Goal: Task Accomplishment & Management: Complete application form

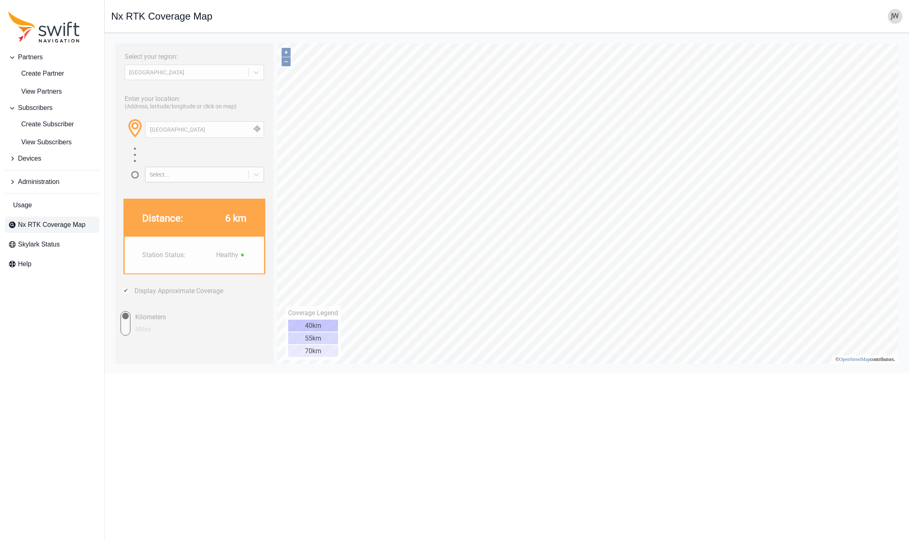
click at [175, 175] on div "Select..." at bounding box center [197, 174] width 95 height 7
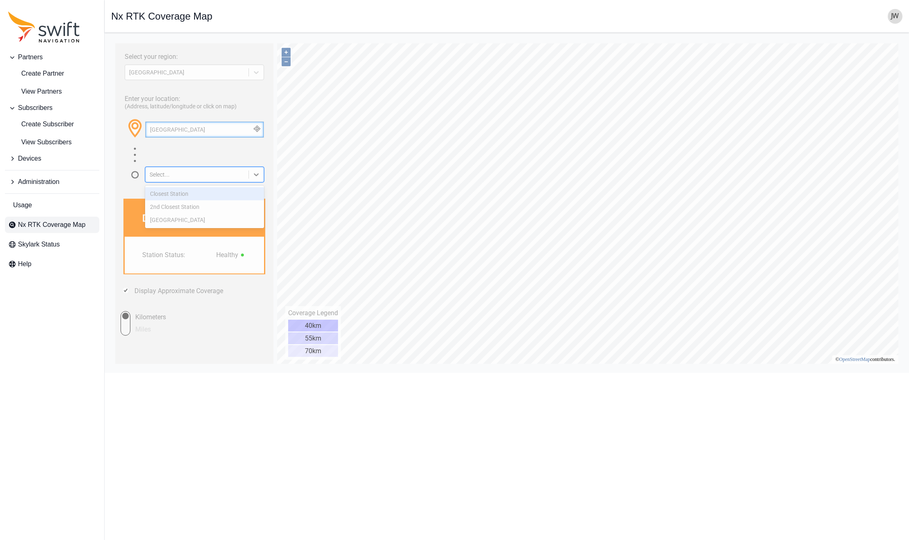
click at [201, 130] on input "Calgary" at bounding box center [205, 130] width 118 height 16
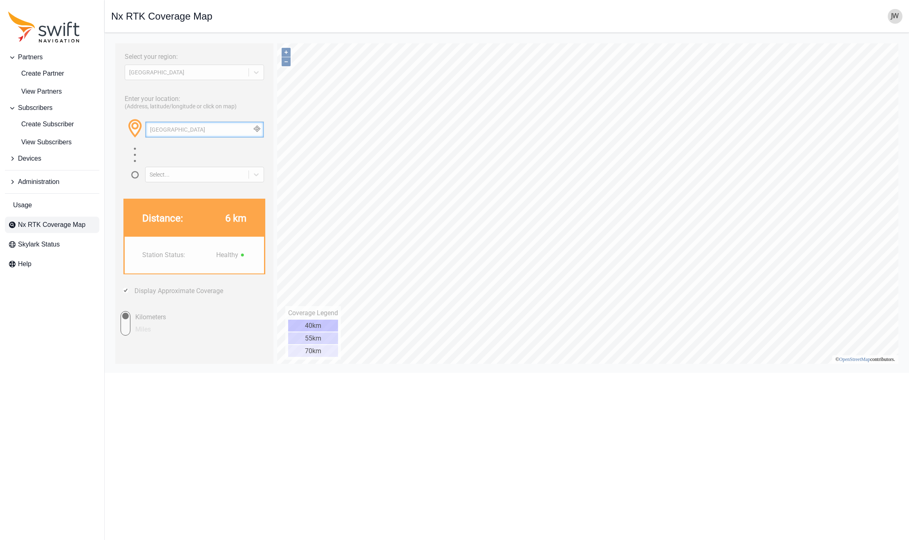
drag, startPoint x: 196, startPoint y: 130, endPoint x: 102, endPoint y: 129, distance: 94.0
click at [111, 39] on html "Select your region: NORTH AMERICA Enter your location: (Address, latitude/longi…" at bounding box center [506, 39] width 791 height 0
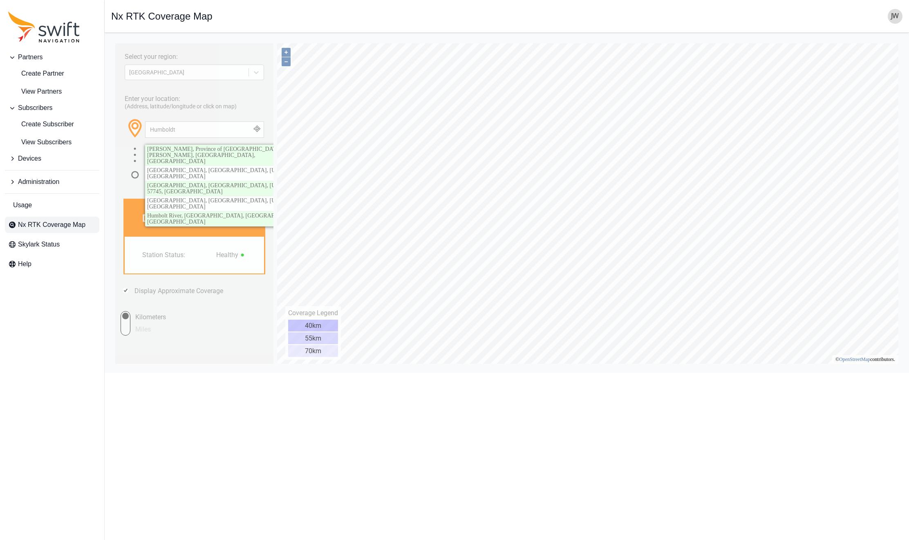
click at [258, 129] on button "button" at bounding box center [256, 130] width 13 height 16
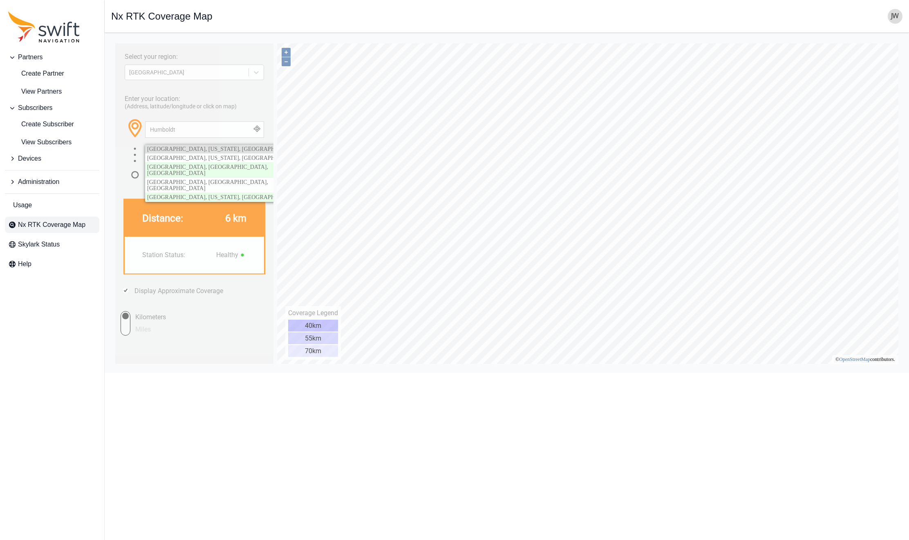
click at [221, 146] on span "Humboldt County, California, United States" at bounding box center [223, 149] width 153 height 6
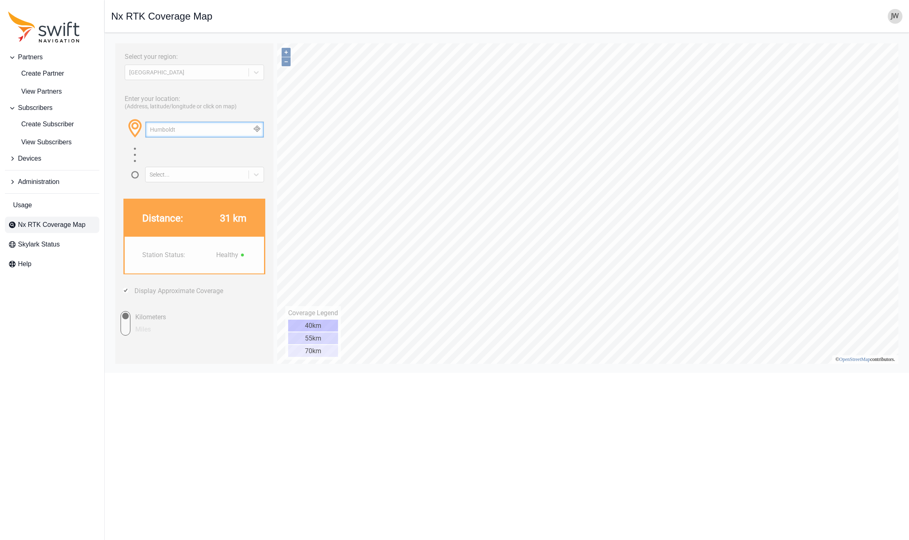
drag, startPoint x: 179, startPoint y: 131, endPoint x: 113, endPoint y: 132, distance: 65.4
click at [113, 39] on html "Select your region: NORTH AMERICA Enter your location: (Address, latitude/longi…" at bounding box center [506, 39] width 791 height 0
paste input "Del Norte"
click at [257, 130] on button "button" at bounding box center [256, 130] width 13 height 16
click at [222, 148] on span "Del Norte County, California, United States" at bounding box center [223, 149] width 153 height 6
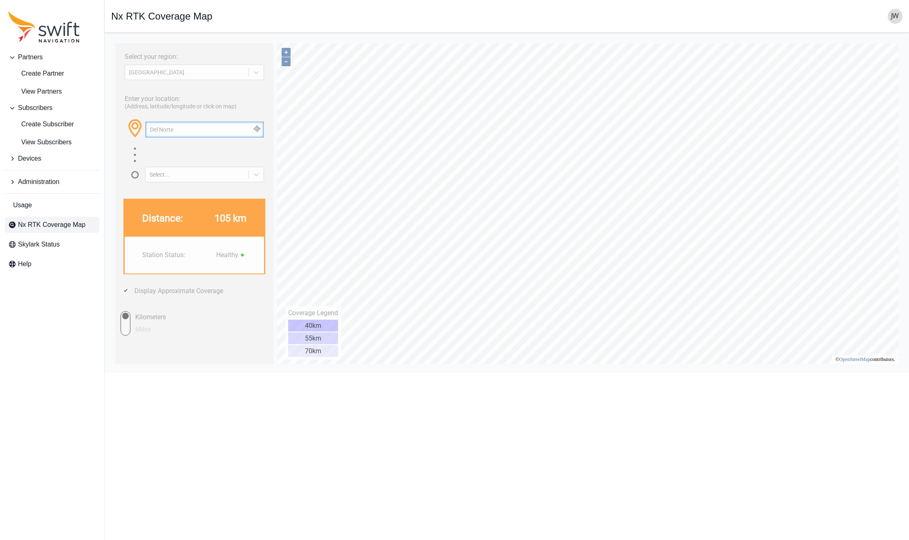
drag, startPoint x: 189, startPoint y: 130, endPoint x: 118, endPoint y: 132, distance: 71.2
click at [118, 132] on div "Select your region: NORTH AMERICA Enter your location: (Address, latitude/longi…" at bounding box center [194, 203] width 158 height 320
paste input "Mendocino"
click at [259, 130] on button "button" at bounding box center [256, 130] width 13 height 16
click at [230, 148] on span "Mendocino County, California, United States" at bounding box center [223, 149] width 153 height 6
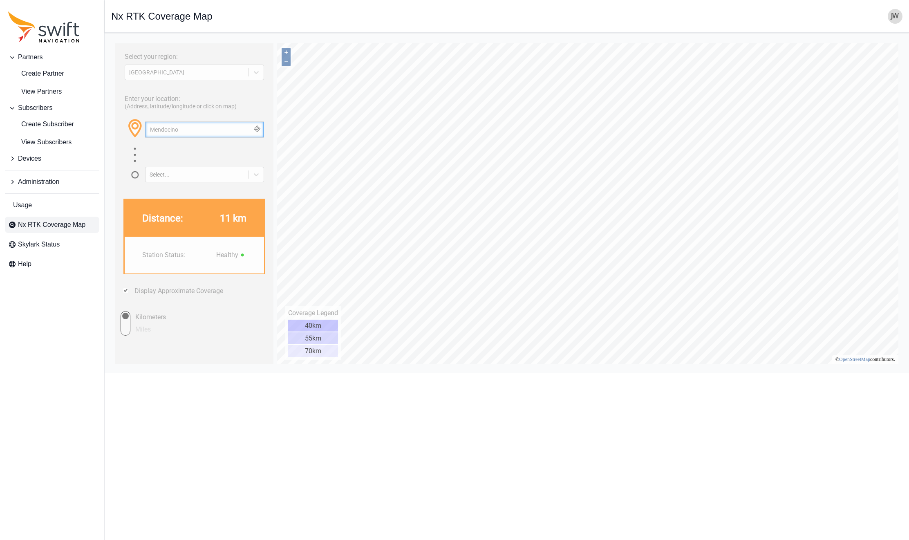
drag, startPoint x: 205, startPoint y: 131, endPoint x: 60, endPoint y: 121, distance: 145.5
click at [111, 39] on html "Select your region: NORTH AMERICA Enter your location: (Address, latitude/longi…" at bounding box center [506, 39] width 791 height 0
click at [261, 130] on button "button" at bounding box center [256, 130] width 13 height 16
click at [247, 150] on span "Fort Bragg, Mendocino County, California, 95437, United States" at bounding box center [202, 155] width 110 height 18
drag, startPoint x: 194, startPoint y: 131, endPoint x: 101, endPoint y: 126, distance: 93.7
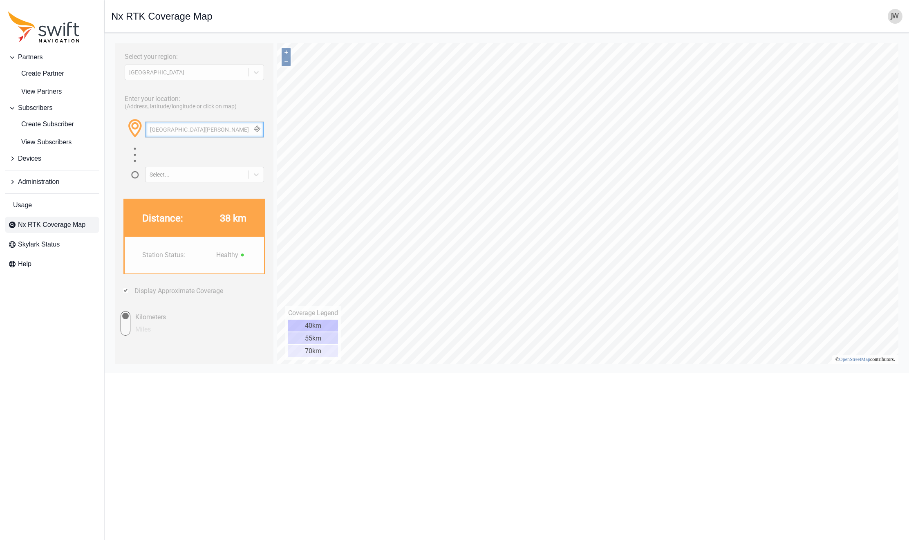
click at [111, 39] on html "Select your region: NORTH AMERICA Enter your location: (Address, latitude/longi…" at bounding box center [506, 39] width 791 height 0
click at [259, 129] on button "button" at bounding box center [256, 130] width 13 height 16
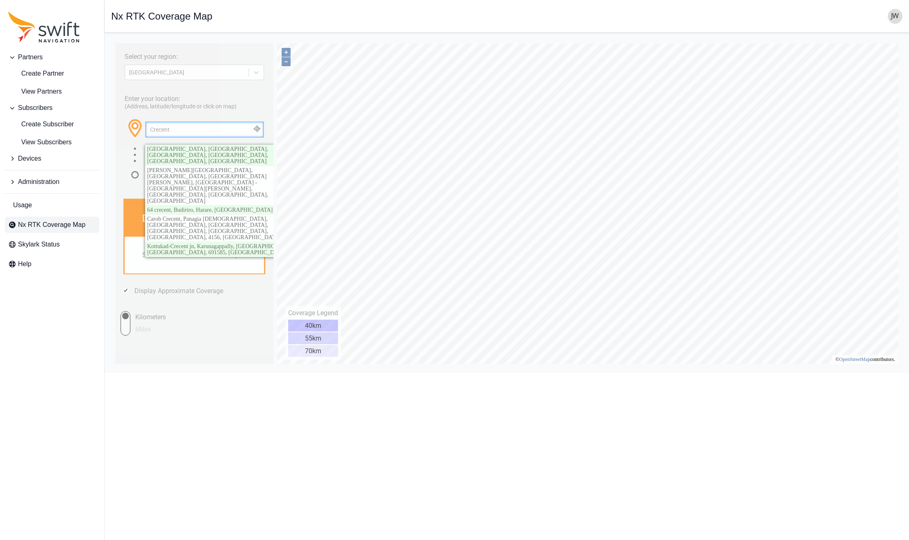
drag, startPoint x: 259, startPoint y: 129, endPoint x: 224, endPoint y: 126, distance: 34.9
click at [224, 126] on input "Crecent" at bounding box center [205, 130] width 118 height 16
click at [184, 125] on input "Crecent" at bounding box center [205, 130] width 118 height 16
click at [197, 129] on input "Crecent" at bounding box center [205, 130] width 118 height 16
click at [260, 129] on button "button" at bounding box center [256, 130] width 13 height 16
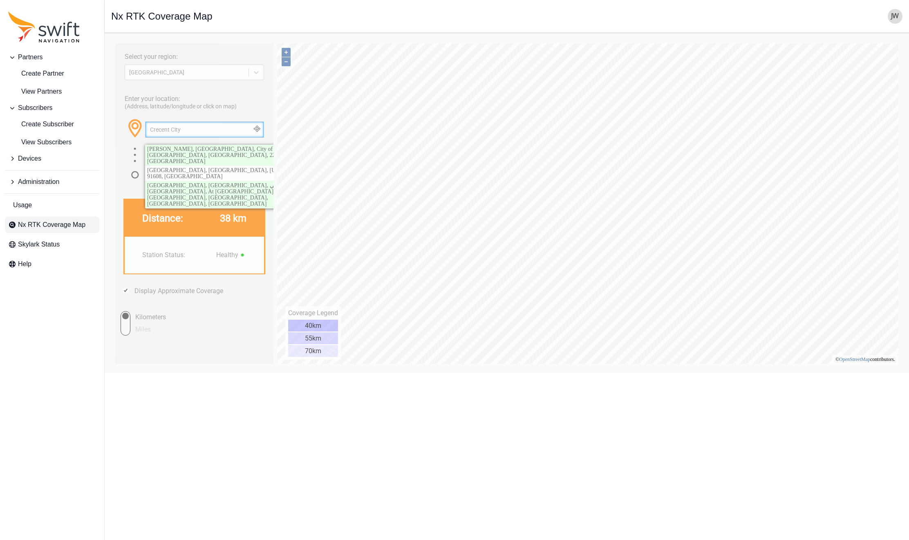
drag, startPoint x: 195, startPoint y: 132, endPoint x: 116, endPoint y: 132, distance: 79.7
click at [116, 132] on div "Select your region: NORTH AMERICA Enter your location: (Address, latitude/longi…" at bounding box center [194, 203] width 158 height 320
type input "C"
type input "Smith River"
click at [256, 129] on button "button" at bounding box center [256, 130] width 13 height 16
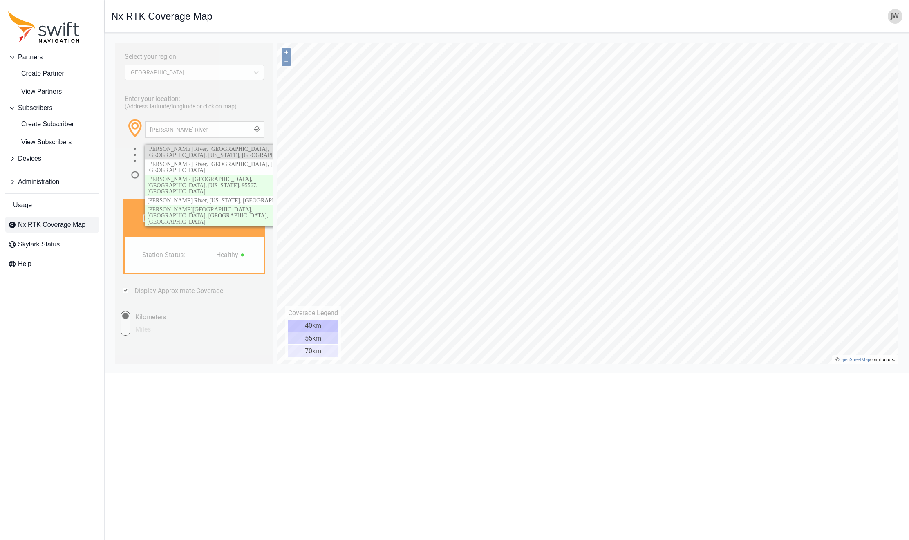
click at [237, 150] on span "Smith River, Hiouchi, Del Norte County, California, United States" at bounding box center [223, 152] width 153 height 12
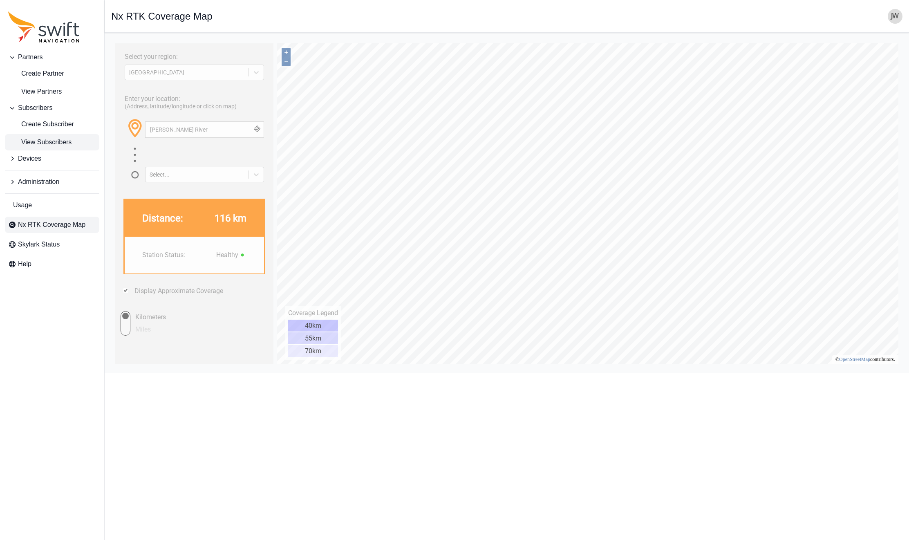
click at [47, 143] on span "View Subscribers" at bounding box center [39, 142] width 63 height 10
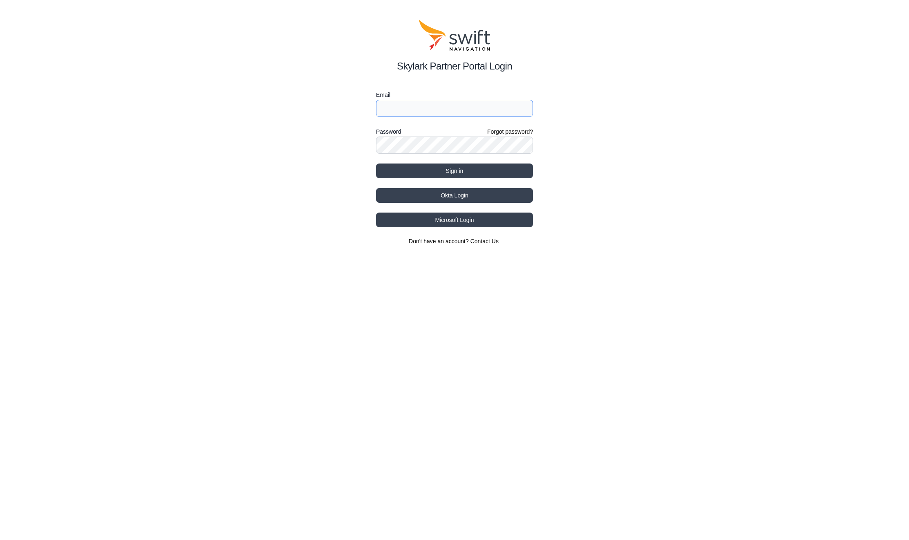
type input "jwhite@swift-nav.com"
click at [458, 196] on button "Okta Login" at bounding box center [454, 195] width 157 height 15
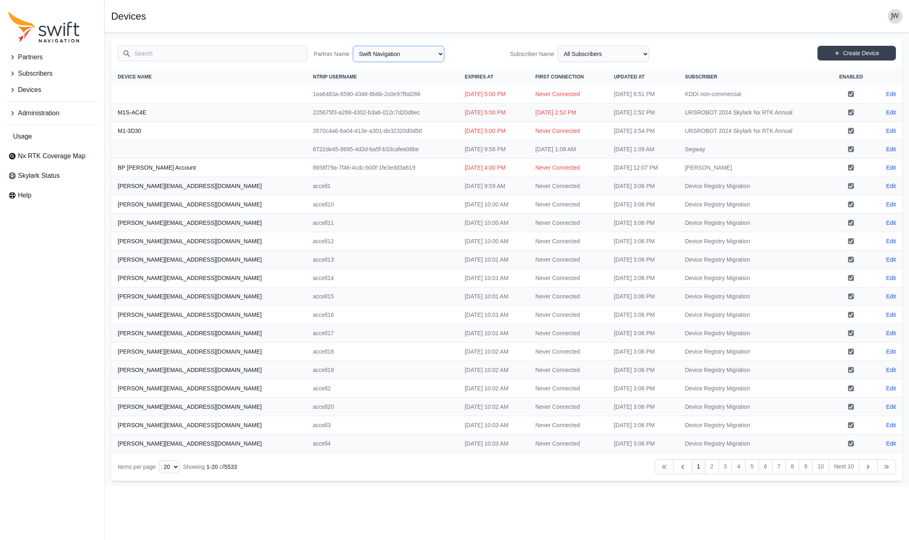
select select "ab3272ce-40d0-4c94-a524-96a758ab755c"
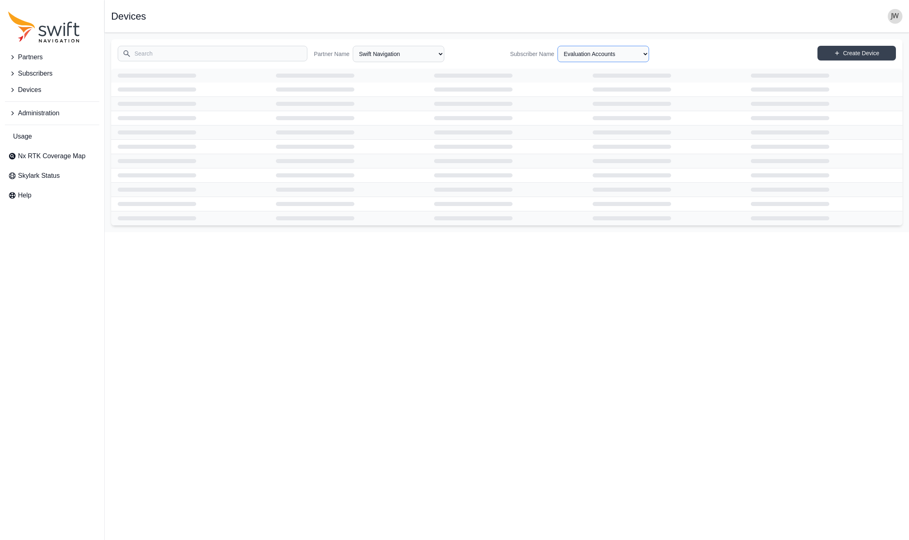
select select "8f022dce-3eb1-4943-ab46-3302f59893f0"
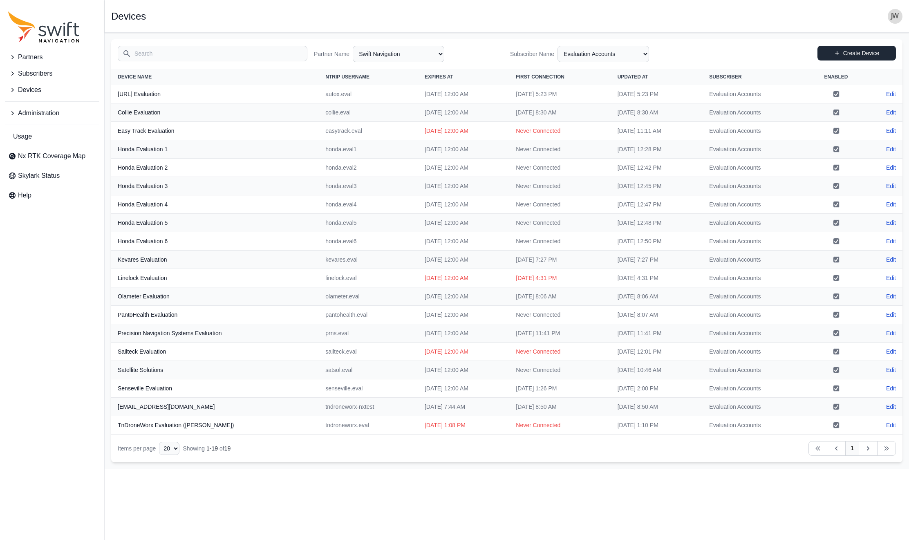
click at [848, 54] on link "Create Device" at bounding box center [857, 53] width 78 height 15
select select "ab3272ce-40d0-4c94-a524-96a758ab755c"
select select "8f022dce-3eb1-4943-ab46-3302f59893f0"
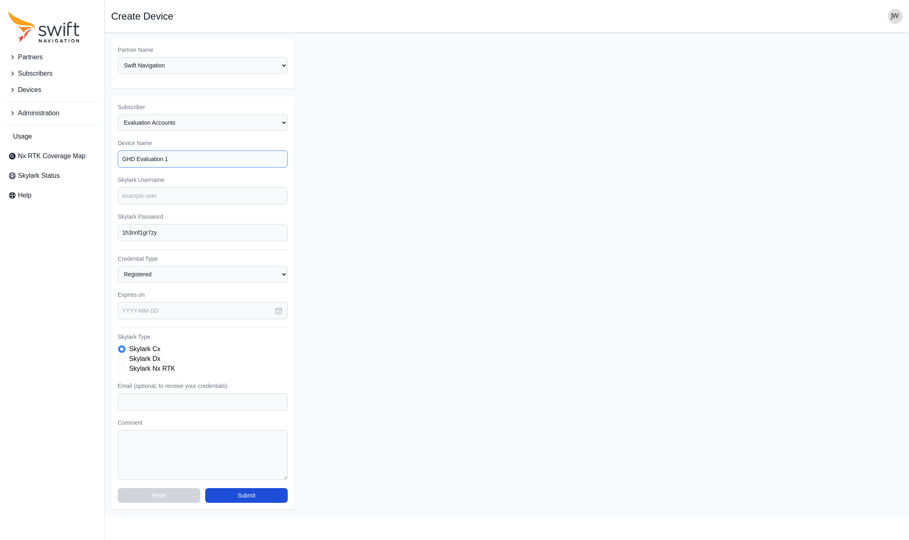
type input "GHD Evaluation 1"
paste input "[PERSON_NAME][EMAIL_ADDRESS][PERSON_NAME][DOMAIN_NAME]"
click at [124, 393] on input "[PERSON_NAME][EMAIL_ADDRESS][PERSON_NAME][DOMAIN_NAME]" at bounding box center [203, 401] width 170 height 17
type input "[PERSON_NAME][EMAIL_ADDRESS][PERSON_NAME][DOMAIN_NAME]"
click at [122, 365] on span "Skylark Type" at bounding box center [122, 369] width 8 height 8
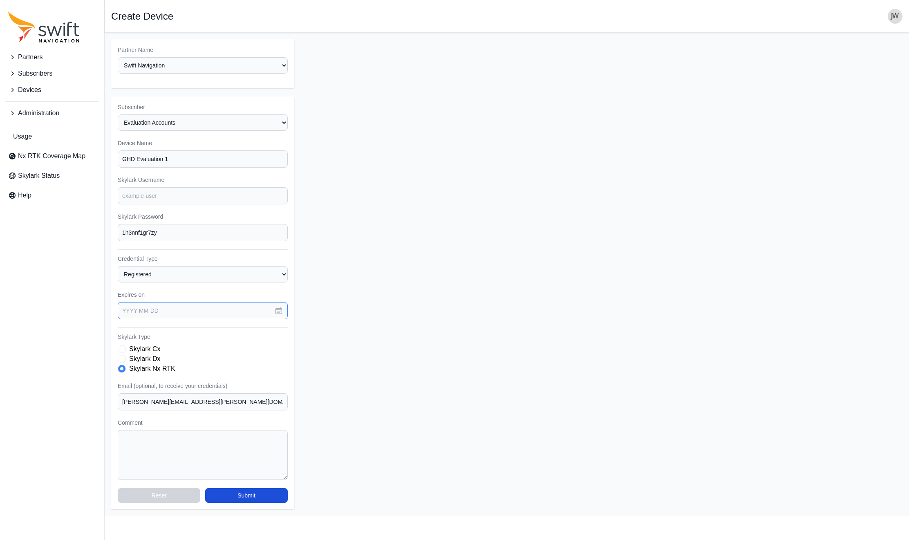
click at [143, 302] on input "text" at bounding box center [203, 310] width 170 height 17
click at [226, 332] on button "button" at bounding box center [232, 339] width 14 height 14
click at [167, 401] on button "14" at bounding box center [165, 409] width 16 height 16
type input "[DATE]"
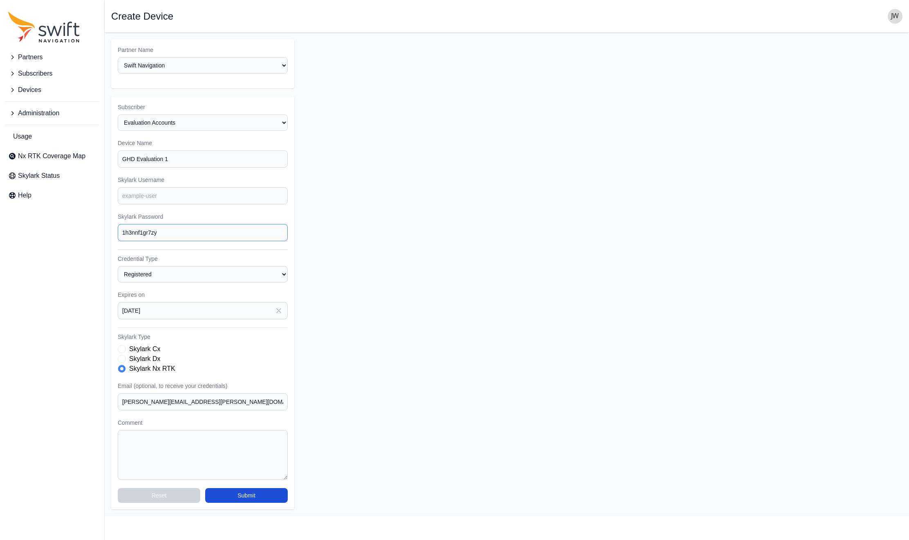
drag, startPoint x: 160, startPoint y: 220, endPoint x: 113, endPoint y: 218, distance: 47.1
click at [113, 218] on div "Subscriber Select a Subscriber [PERSON_NAME] APGLOS CarlsonSW Chengduo Corteva …" at bounding box center [202, 302] width 183 height 413
click at [138, 187] on input "Skylark Username" at bounding box center [203, 195] width 170 height 17
paste input "ghd.eval1"
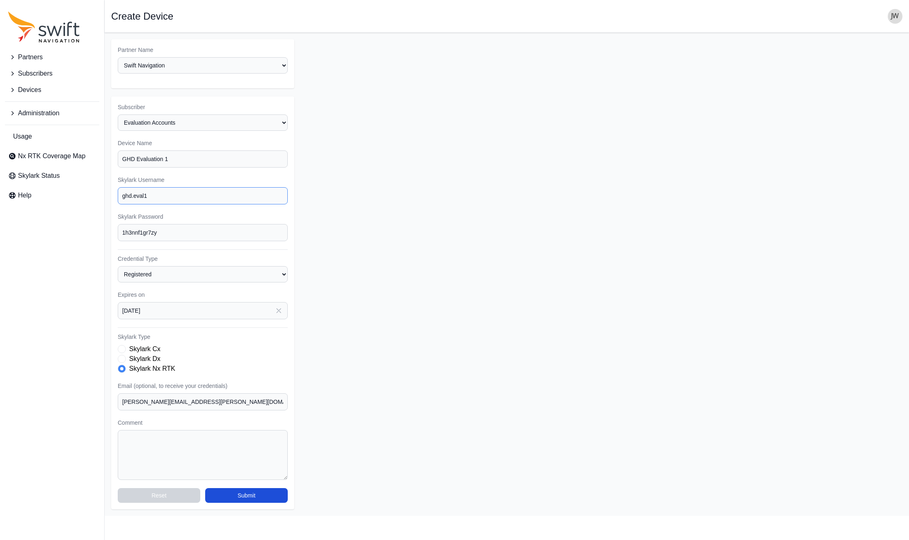
type input "ghd.eval1"
click at [365, 287] on form "Partner Name Select a Partner AlpsAlpine Asensing Bad Elf Benchmark Tool & Supp…" at bounding box center [506, 274] width 791 height 470
click at [249, 488] on button "Submit" at bounding box center [246, 495] width 83 height 15
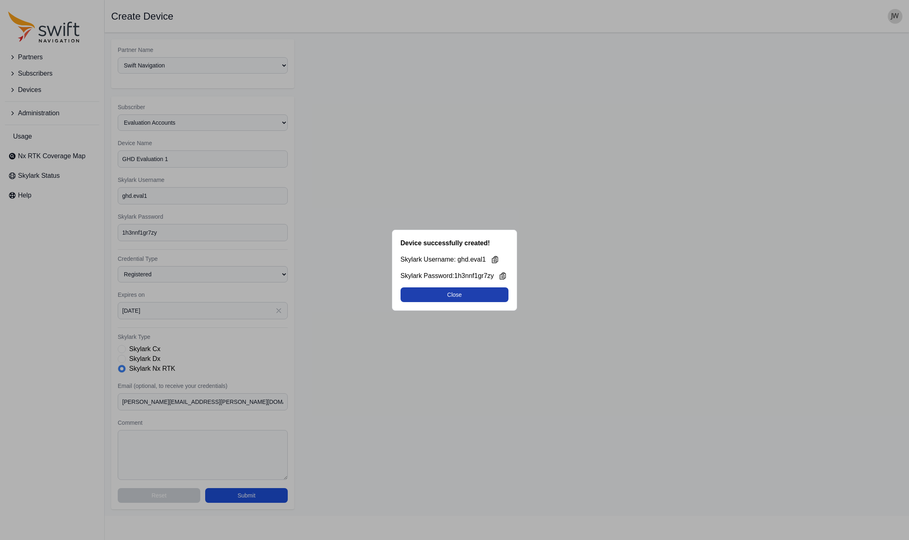
click at [443, 294] on button "Close" at bounding box center [455, 294] width 108 height 15
select select "ab3272ce-40d0-4c94-a524-96a758ab755c"
select select "8f022dce-3eb1-4943-ab46-3302f59893f0"
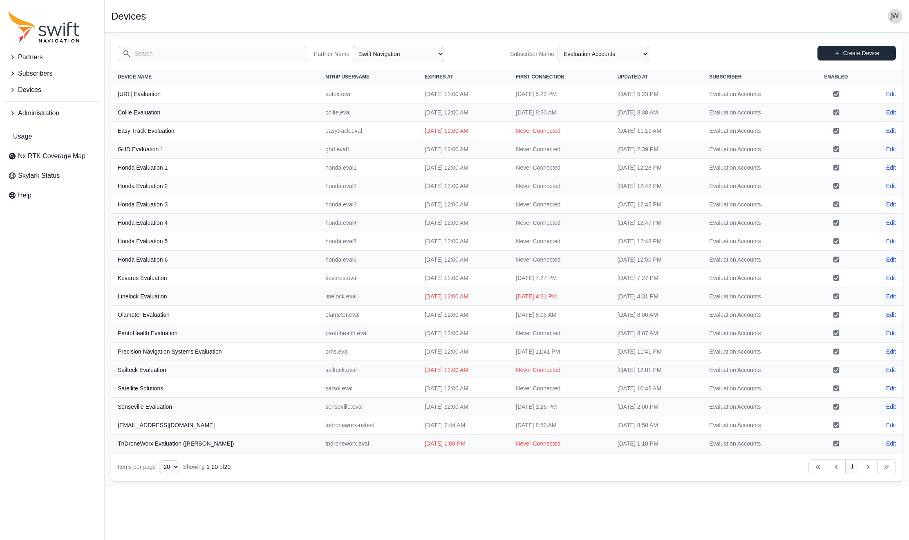
click at [843, 52] on link "Create Device" at bounding box center [857, 53] width 78 height 15
select select "ab3272ce-40d0-4c94-a524-96a758ab755c"
select select "8f022dce-3eb1-4943-ab46-3302f59893f0"
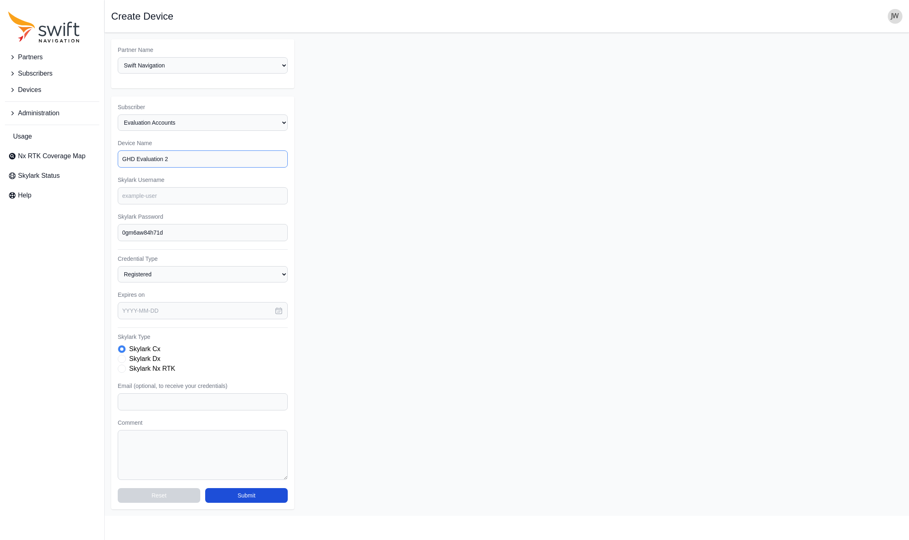
type input "GHD Evaluation 2"
click at [129, 187] on input "Skylark Username" at bounding box center [203, 195] width 170 height 17
paste input "ghd.eval2"
type input "ghd.eval2"
drag, startPoint x: 180, startPoint y: 220, endPoint x: 101, endPoint y: 216, distance: 79.0
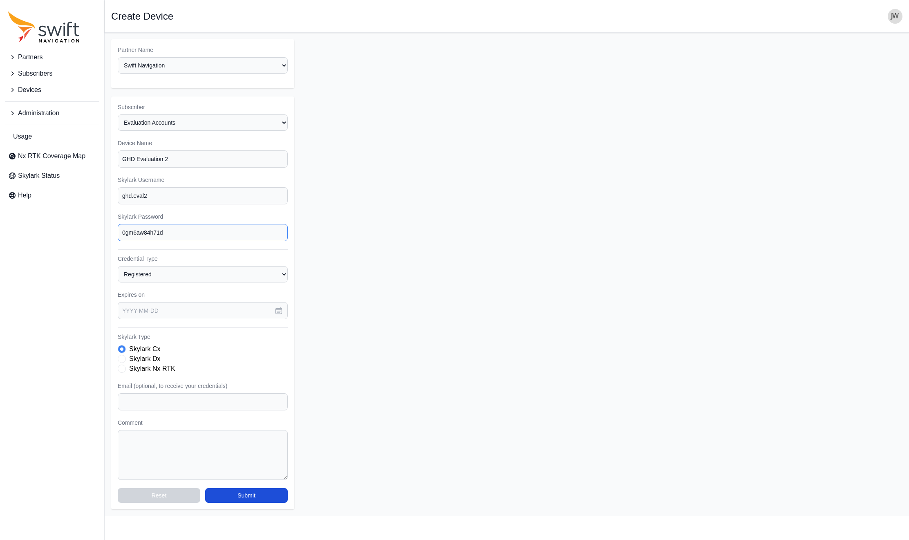
click at [101, 216] on div "Partners Subscribers Devices Administration Usage Nx RTK Coverage Map Skylark S…" at bounding box center [454, 274] width 909 height 483
click at [278, 307] on icon "button" at bounding box center [279, 311] width 8 height 8
click at [229, 335] on icon "button" at bounding box center [232, 339] width 8 height 8
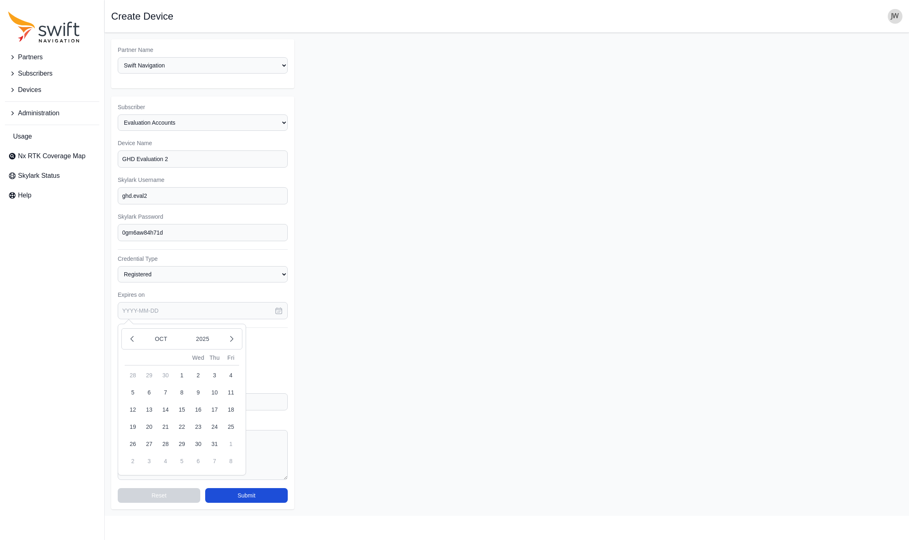
click at [168, 401] on button "14" at bounding box center [165, 409] width 16 height 16
type input "[DATE]"
click at [122, 365] on span "Skylark Type" at bounding box center [122, 369] width 8 height 8
paste input "[PERSON_NAME][EMAIL_ADDRESS][PERSON_NAME][DOMAIN_NAME]"
type input "[PERSON_NAME][EMAIL_ADDRESS][PERSON_NAME][DOMAIN_NAME]"
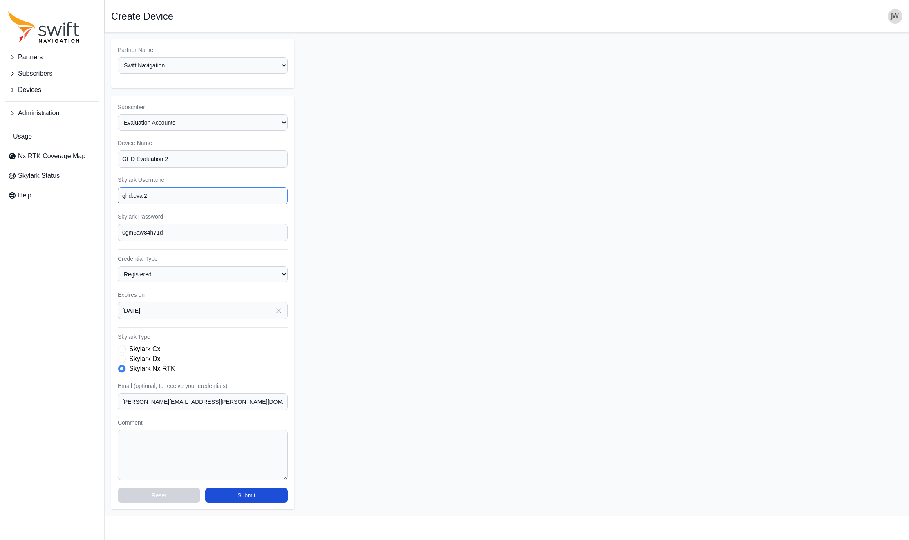
click at [172, 187] on input "ghd.eval2" at bounding box center [203, 195] width 170 height 17
click at [178, 224] on input "0gm6aw84h71d" at bounding box center [203, 232] width 170 height 17
click at [189, 393] on input "[PERSON_NAME][EMAIL_ADDRESS][PERSON_NAME][DOMAIN_NAME]" at bounding box center [203, 401] width 170 height 17
click at [121, 393] on input "[PERSON_NAME][EMAIL_ADDRESS][PERSON_NAME][DOMAIN_NAME]" at bounding box center [203, 401] width 170 height 17
click at [249, 488] on button "Submit" at bounding box center [246, 495] width 83 height 15
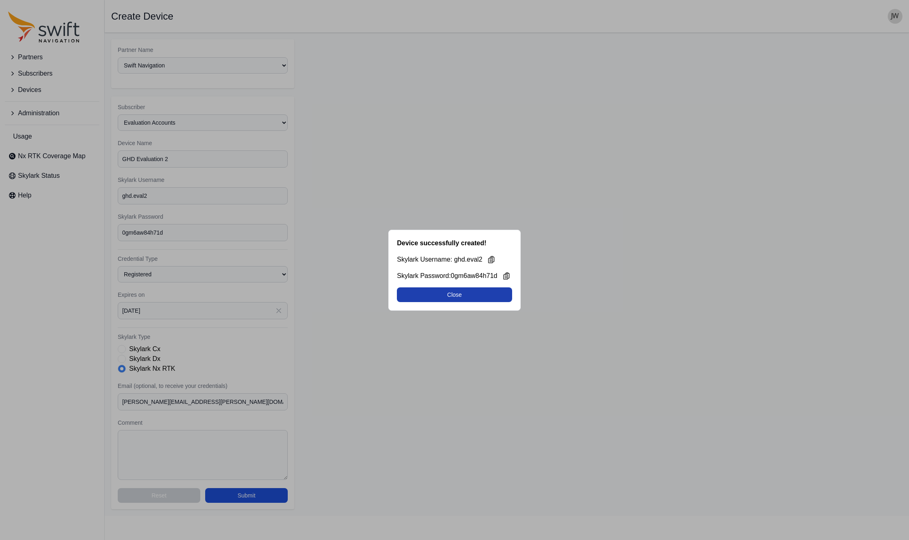
click at [463, 296] on button "Close" at bounding box center [454, 294] width 115 height 15
select select "ab3272ce-40d0-4c94-a524-96a758ab755c"
select select "8f022dce-3eb1-4943-ab46-3302f59893f0"
